Goal: Navigation & Orientation: Find specific page/section

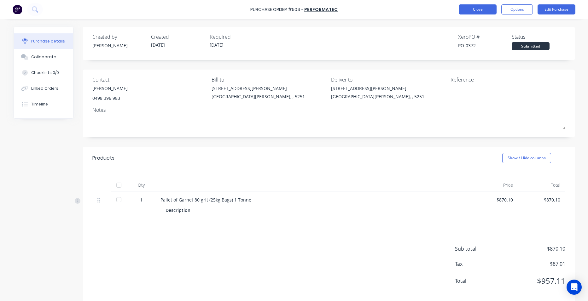
click at [477, 6] on button "Close" at bounding box center [478, 9] width 38 height 10
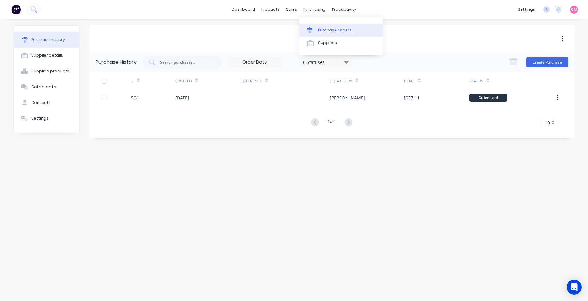
click at [327, 28] on div "Purchase Orders" at bounding box center [334, 30] width 33 height 6
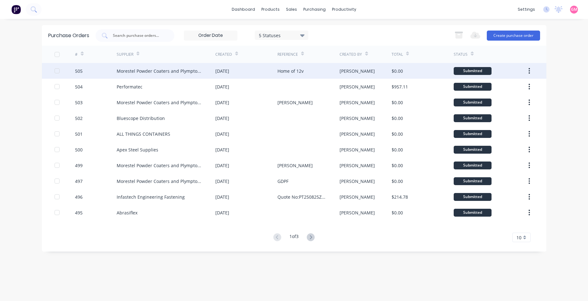
click at [314, 70] on div "Home of 12v" at bounding box center [308, 71] width 62 height 16
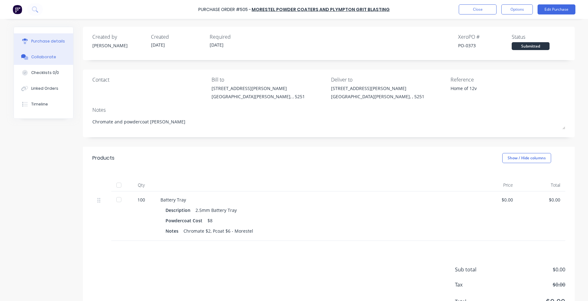
click at [43, 60] on div "Collaborate" at bounding box center [43, 57] width 25 height 6
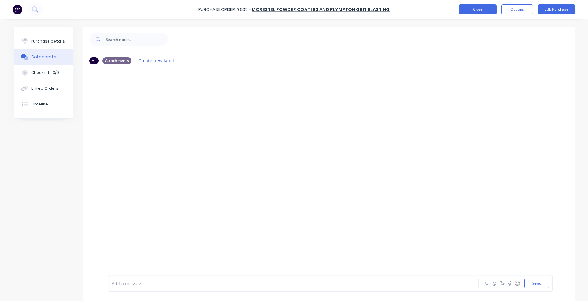
click at [479, 11] on button "Close" at bounding box center [478, 9] width 38 height 10
